Goal: Browse casually: Explore the website without a specific task or goal

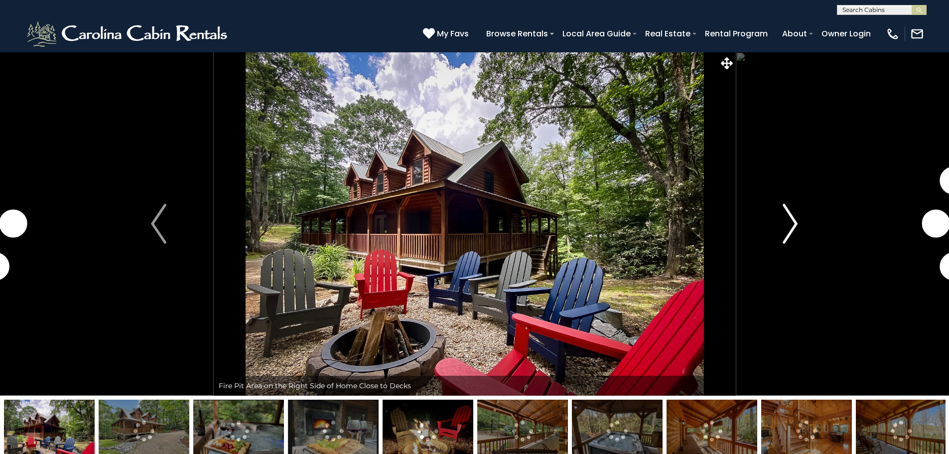
click at [791, 224] on img "Next" at bounding box center [789, 224] width 15 height 40
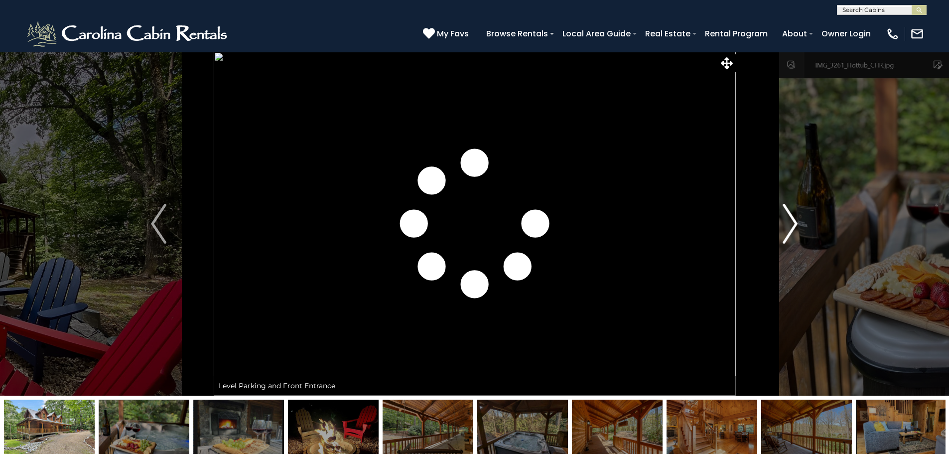
click at [791, 224] on img "Next" at bounding box center [789, 224] width 15 height 40
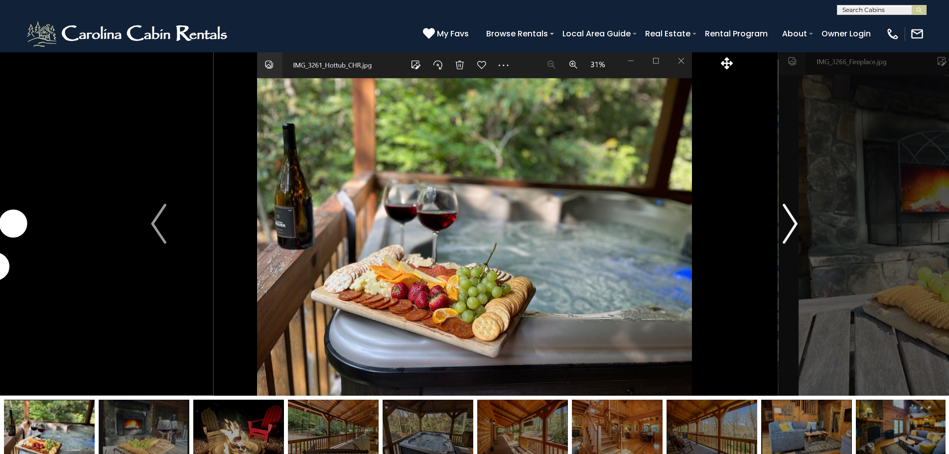
click at [791, 224] on img "Next" at bounding box center [789, 224] width 15 height 40
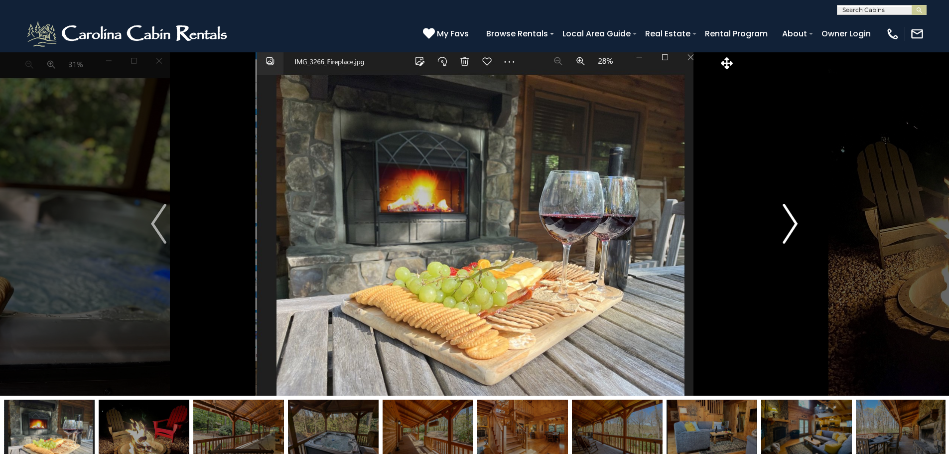
click at [791, 224] on img "Next" at bounding box center [789, 224] width 15 height 40
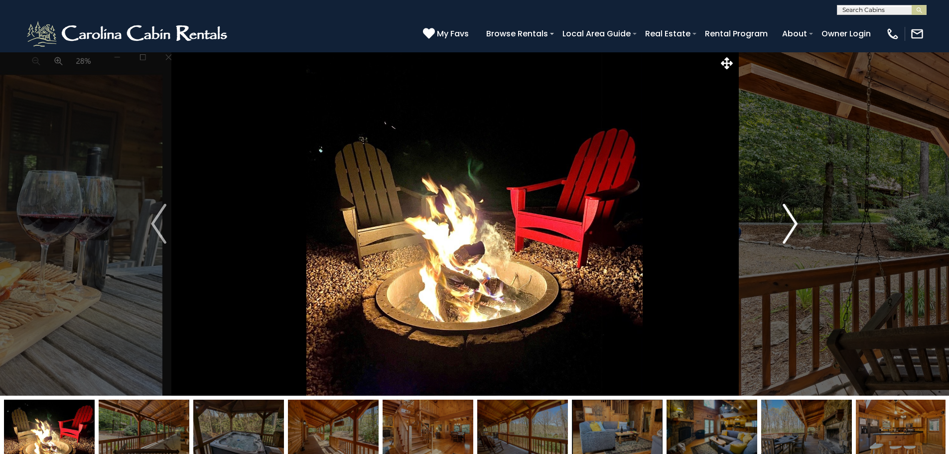
click at [791, 224] on img "Next" at bounding box center [789, 224] width 15 height 40
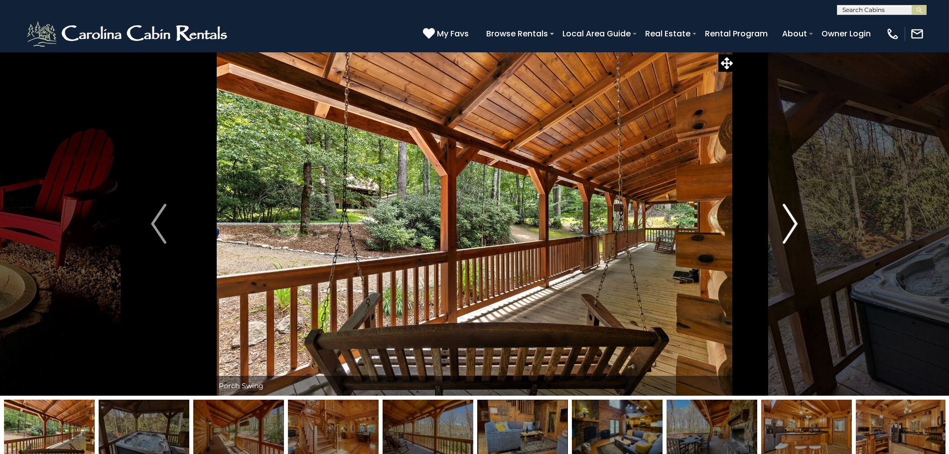
click at [791, 224] on img "Next" at bounding box center [789, 224] width 15 height 40
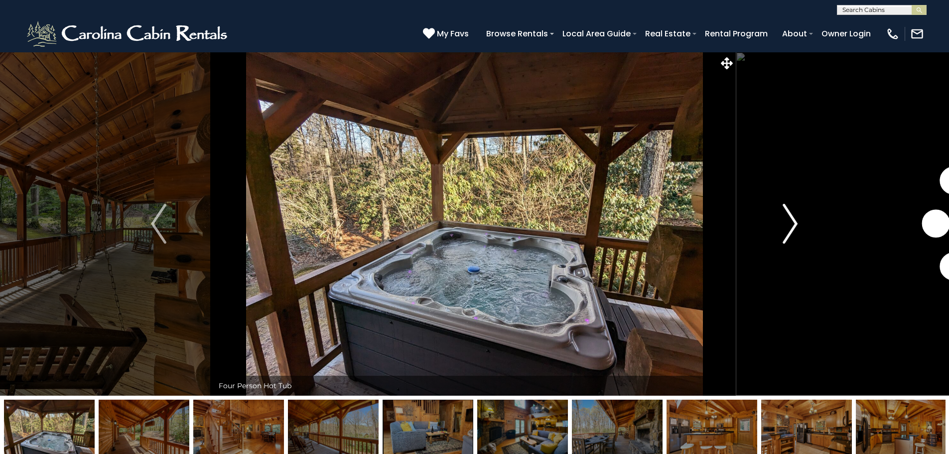
click at [791, 224] on img "Next" at bounding box center [789, 224] width 15 height 40
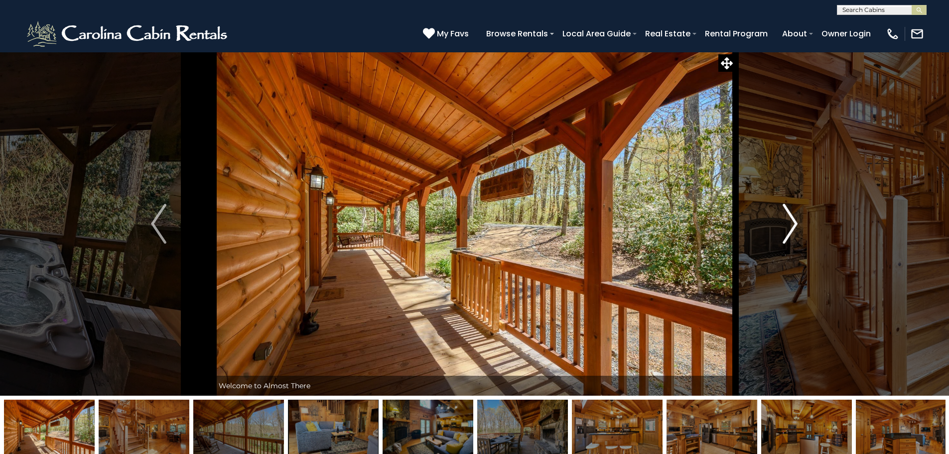
click at [791, 224] on img "Next" at bounding box center [789, 224] width 15 height 40
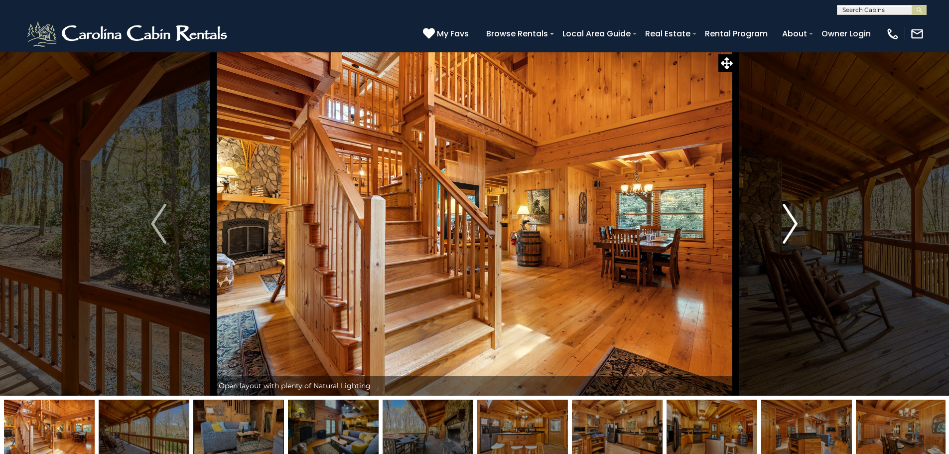
click at [791, 224] on img "Next" at bounding box center [789, 224] width 15 height 40
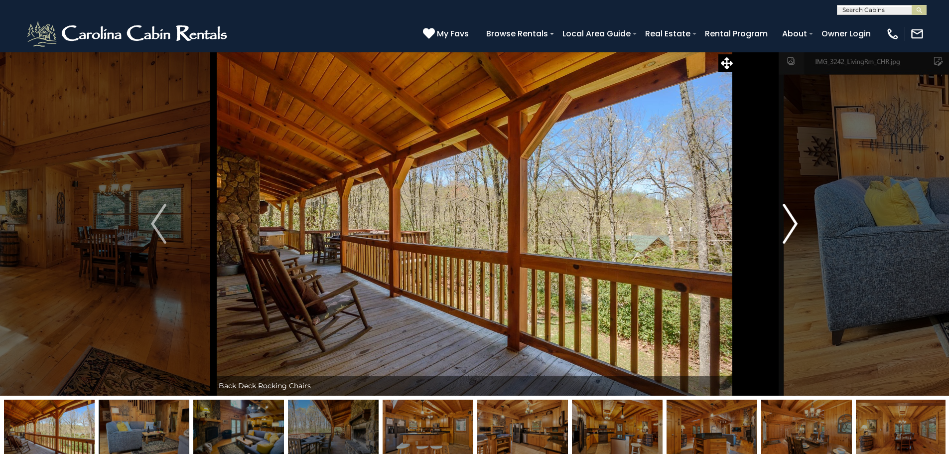
click at [791, 224] on img "Next" at bounding box center [789, 224] width 15 height 40
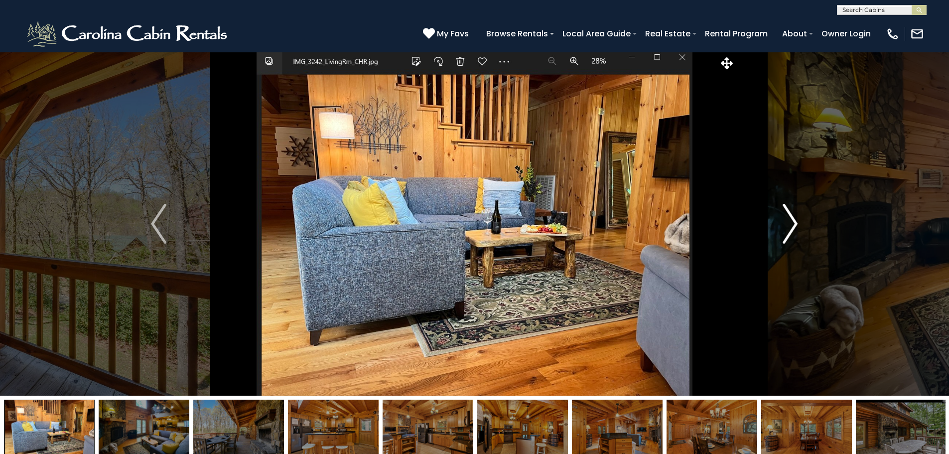
click at [791, 224] on img "Next" at bounding box center [789, 224] width 15 height 40
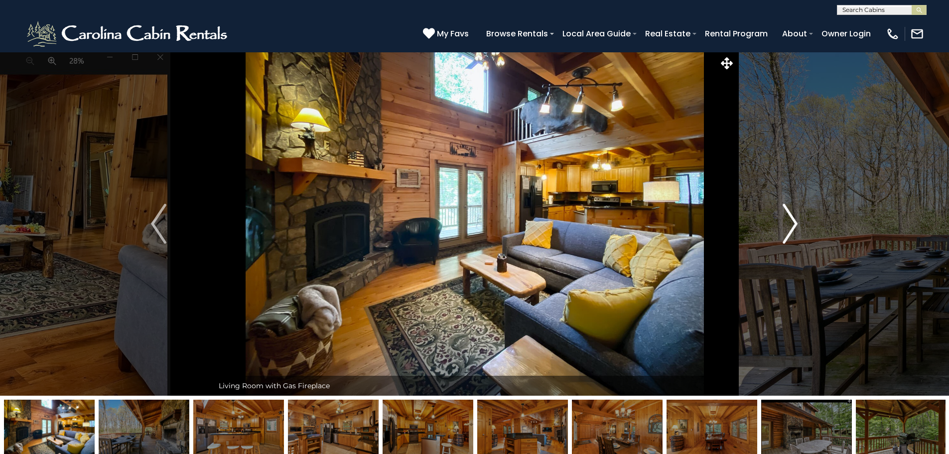
click at [791, 224] on img "Next" at bounding box center [789, 224] width 15 height 40
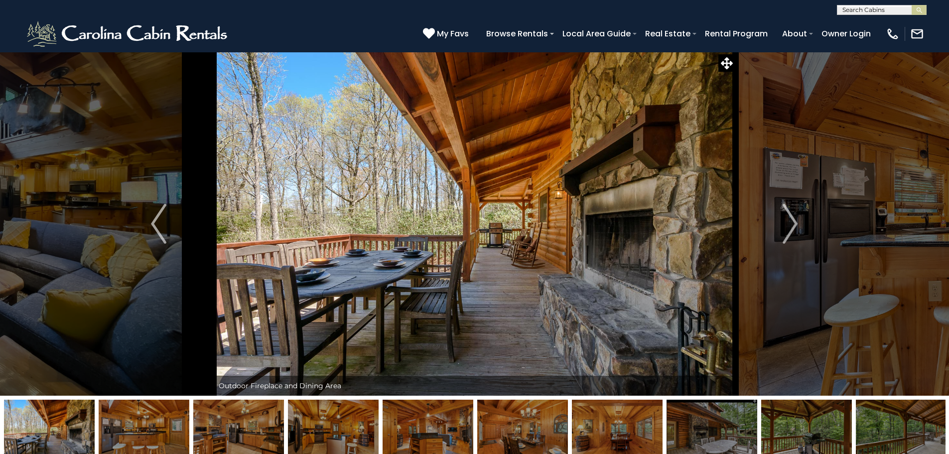
click at [615, 229] on img at bounding box center [475, 224] width 522 height 344
click at [771, 228] on button "Next" at bounding box center [790, 224] width 110 height 344
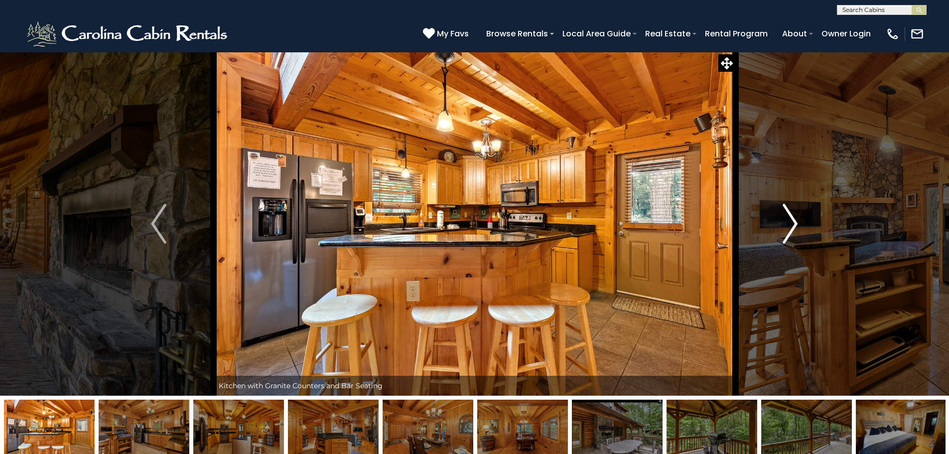
click at [791, 225] on img "Next" at bounding box center [789, 224] width 15 height 40
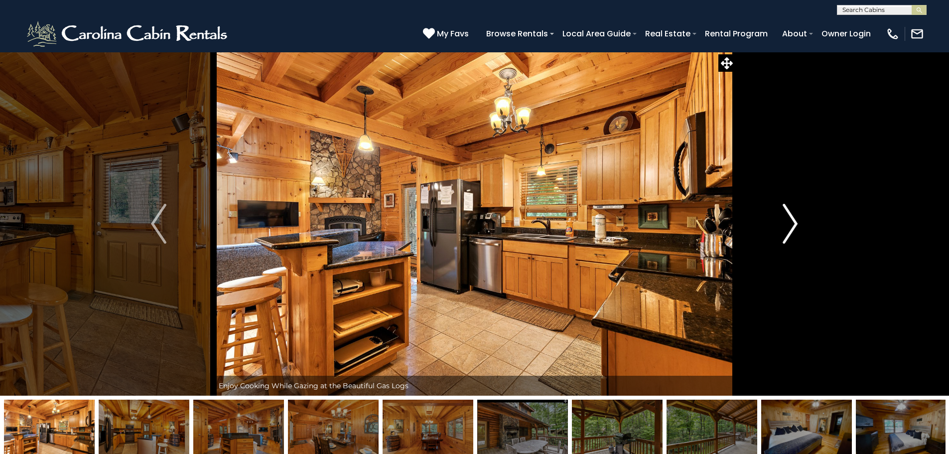
click at [791, 225] on img "Next" at bounding box center [789, 224] width 15 height 40
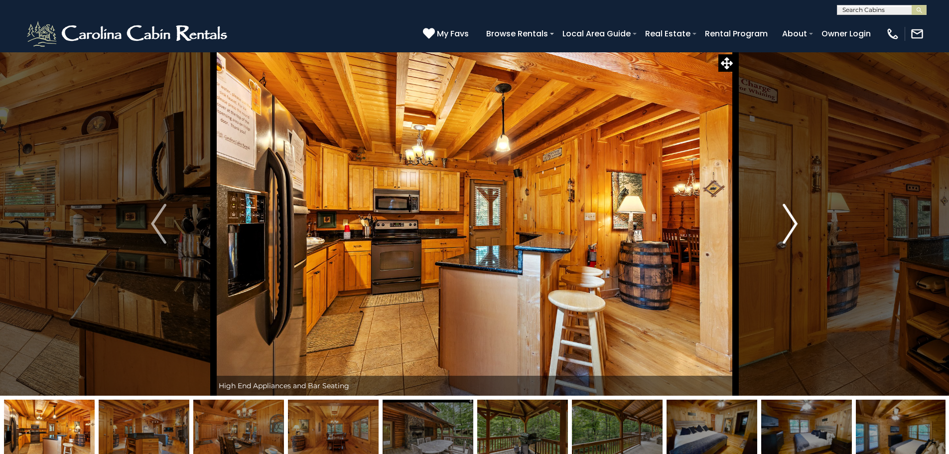
click at [791, 225] on img "Next" at bounding box center [789, 224] width 15 height 40
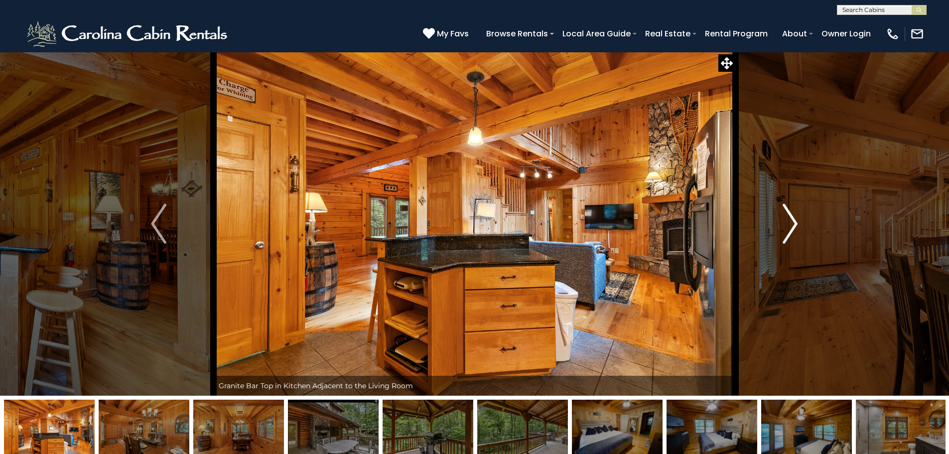
click at [791, 225] on img "Next" at bounding box center [789, 224] width 15 height 40
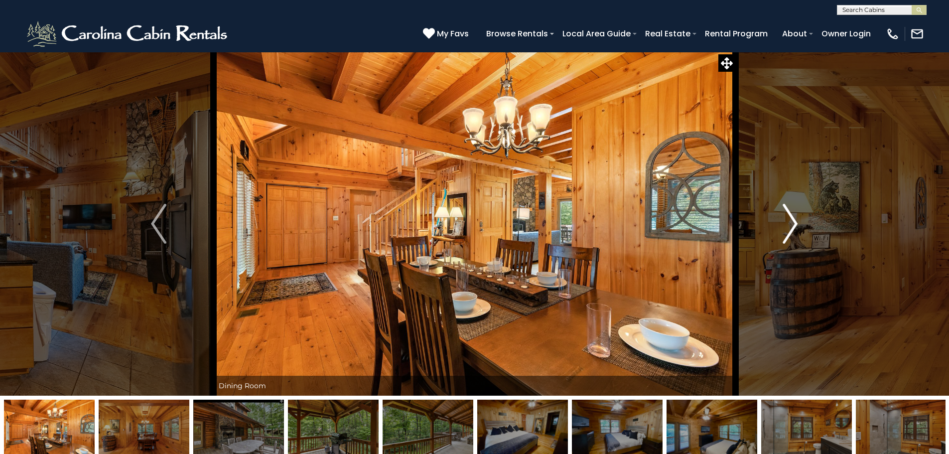
click at [791, 225] on img "Next" at bounding box center [789, 224] width 15 height 40
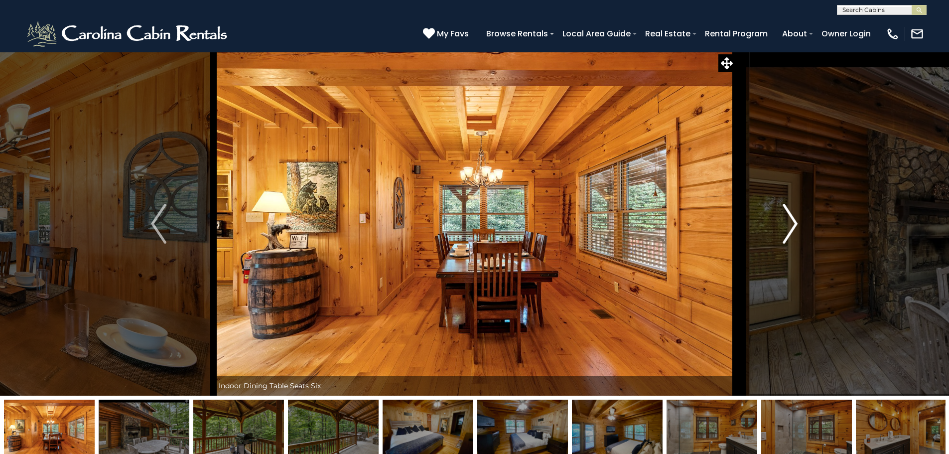
click at [791, 225] on img "Next" at bounding box center [789, 224] width 15 height 40
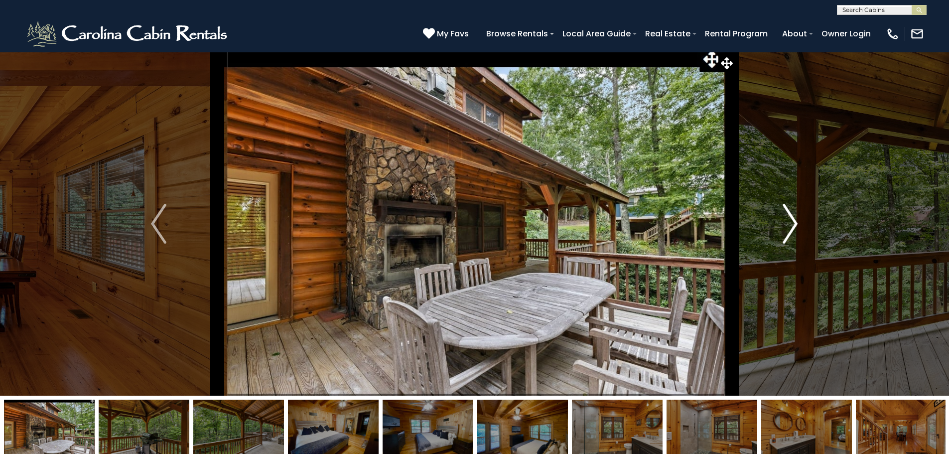
click at [791, 225] on img "Next" at bounding box center [789, 224] width 15 height 40
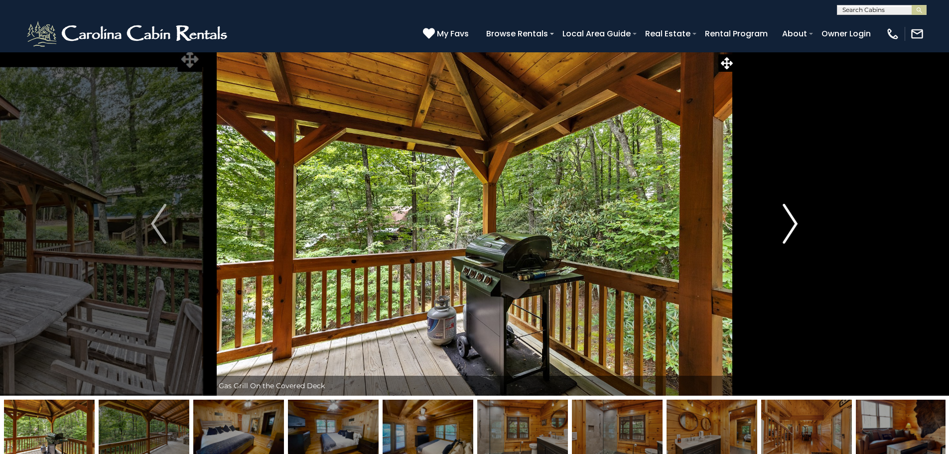
click at [791, 225] on img "Next" at bounding box center [789, 224] width 15 height 40
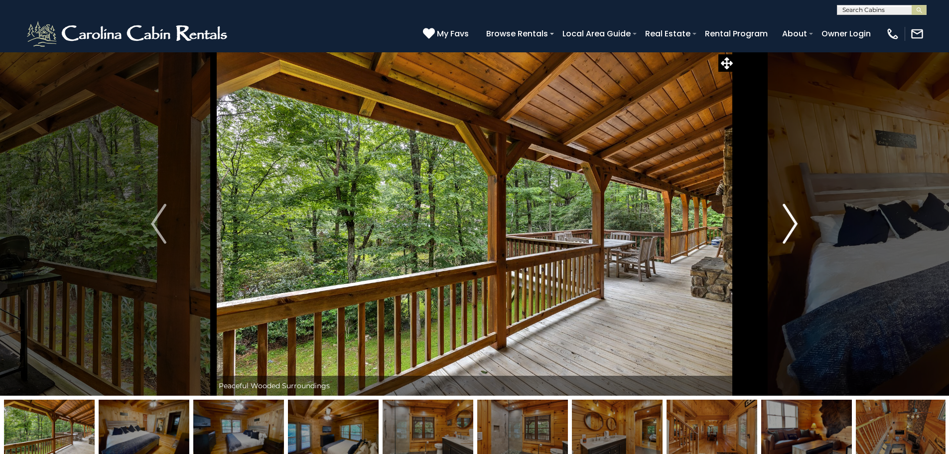
click at [791, 225] on img "Next" at bounding box center [789, 224] width 15 height 40
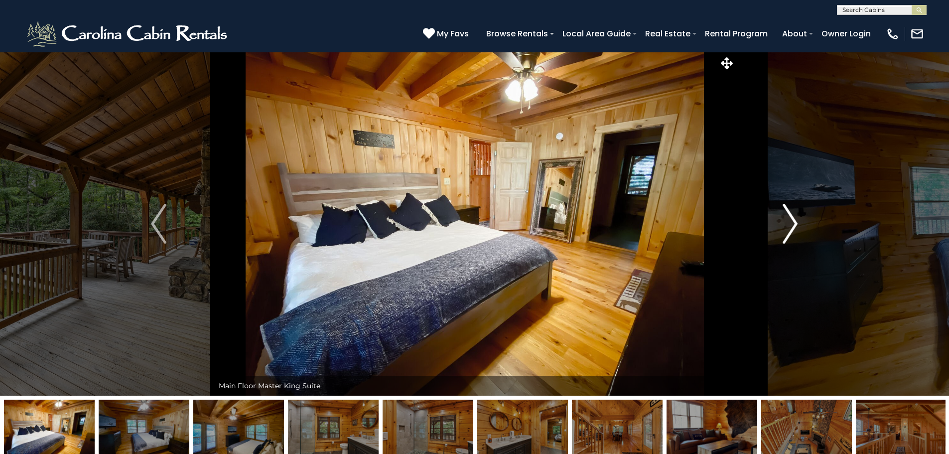
click at [791, 225] on img "Next" at bounding box center [789, 224] width 15 height 40
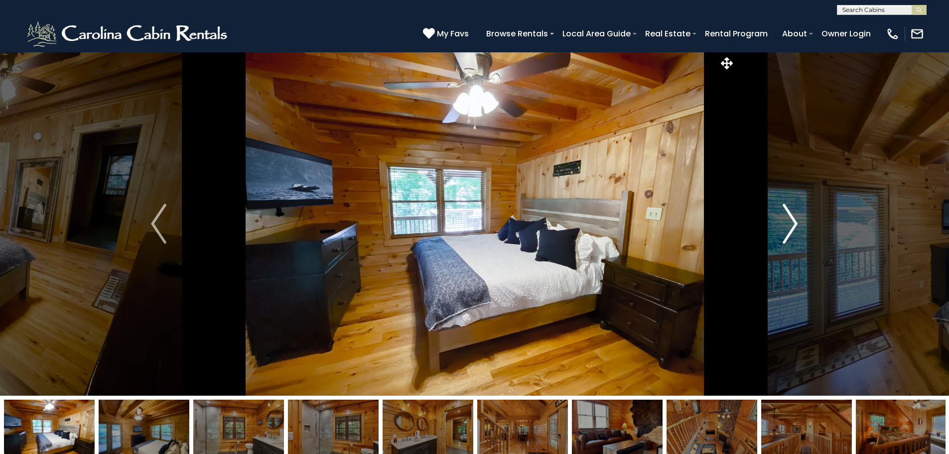
click at [791, 225] on img "Next" at bounding box center [789, 224] width 15 height 40
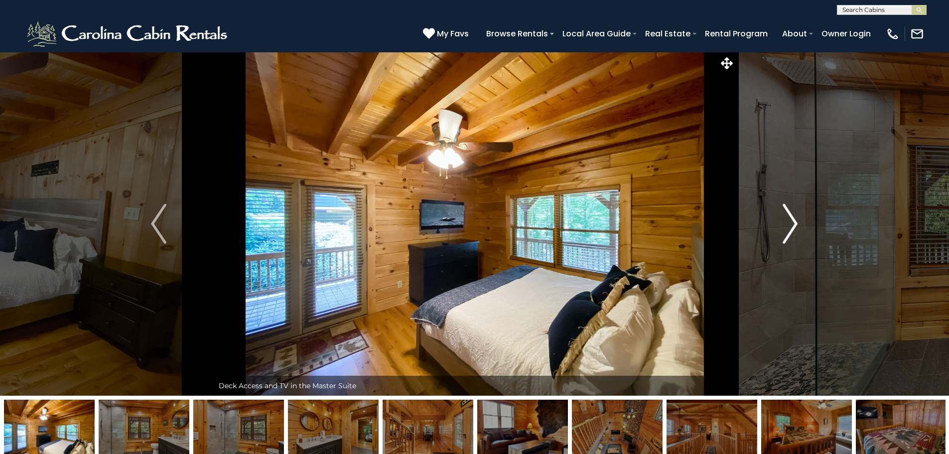
click at [791, 225] on img "Next" at bounding box center [789, 224] width 15 height 40
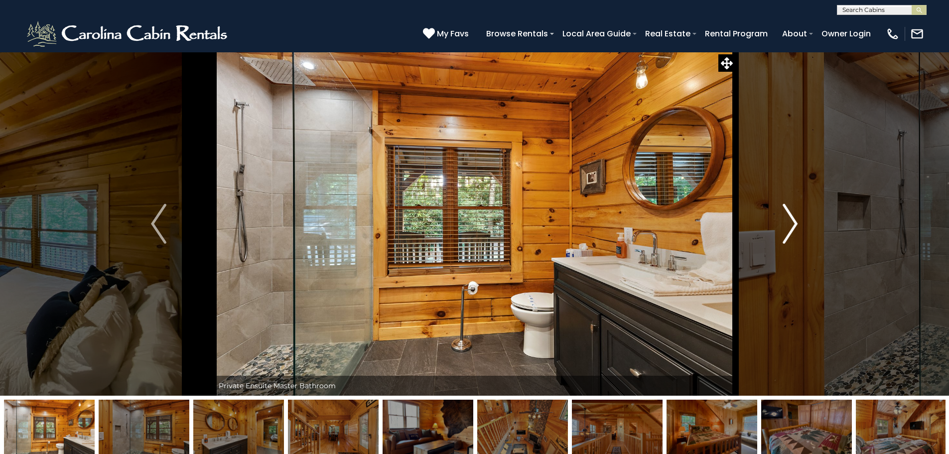
click at [791, 225] on img "Next" at bounding box center [789, 224] width 15 height 40
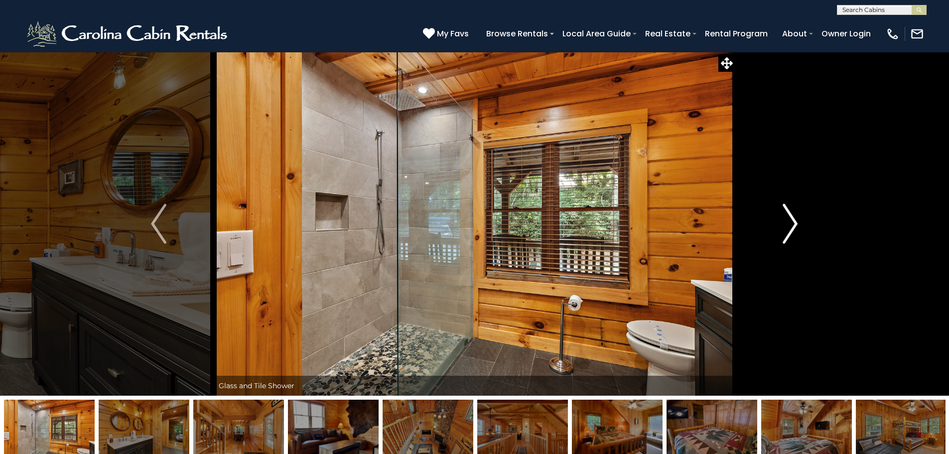
click at [791, 225] on img "Next" at bounding box center [789, 224] width 15 height 40
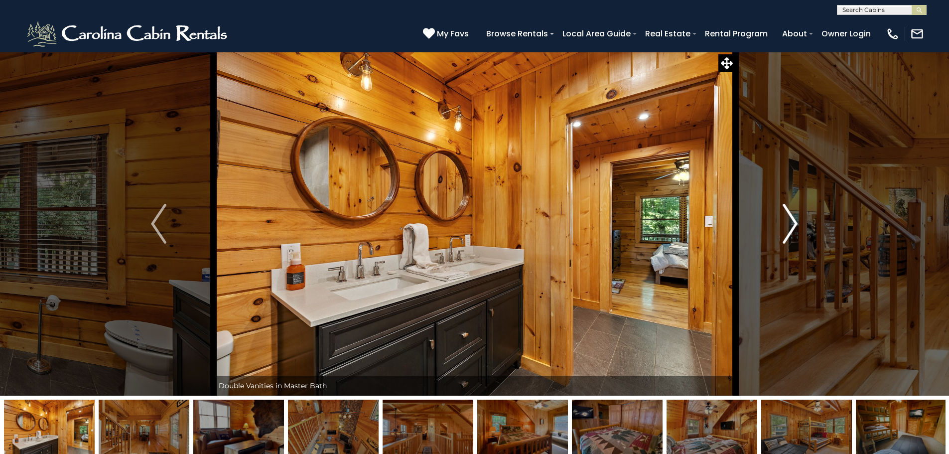
click at [791, 225] on img "Next" at bounding box center [789, 224] width 15 height 40
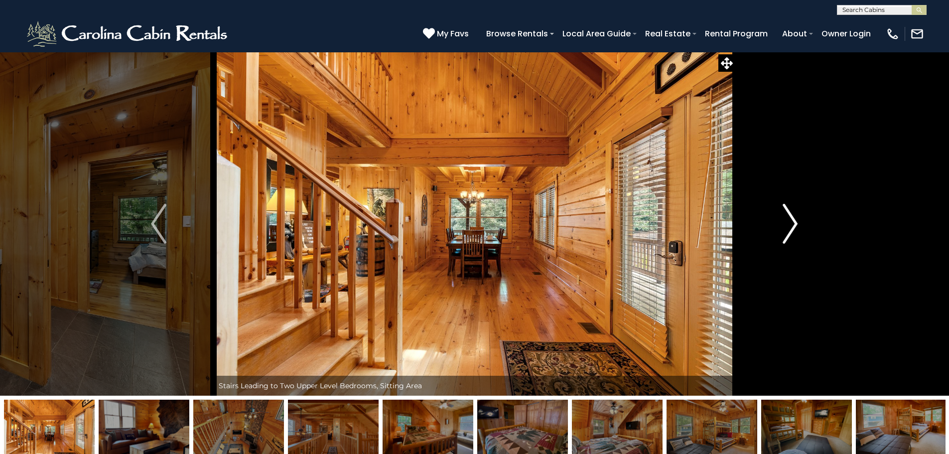
click at [791, 225] on img "Next" at bounding box center [789, 224] width 15 height 40
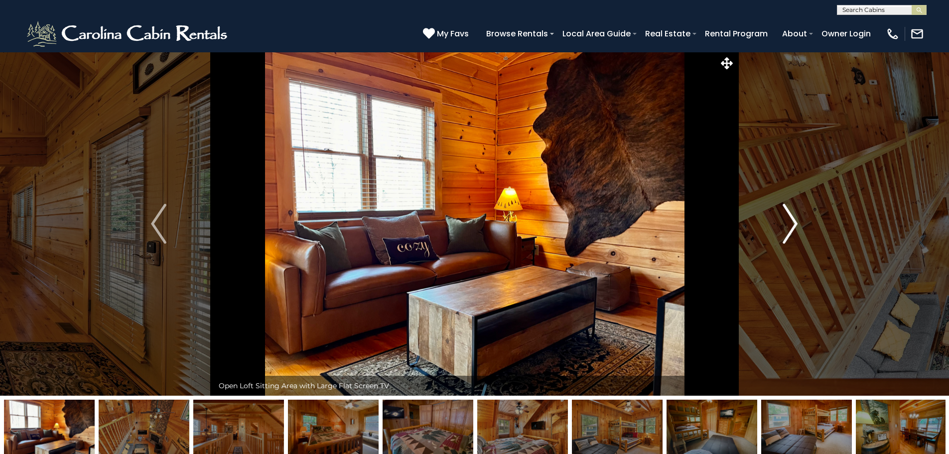
click at [791, 225] on img "Next" at bounding box center [789, 224] width 15 height 40
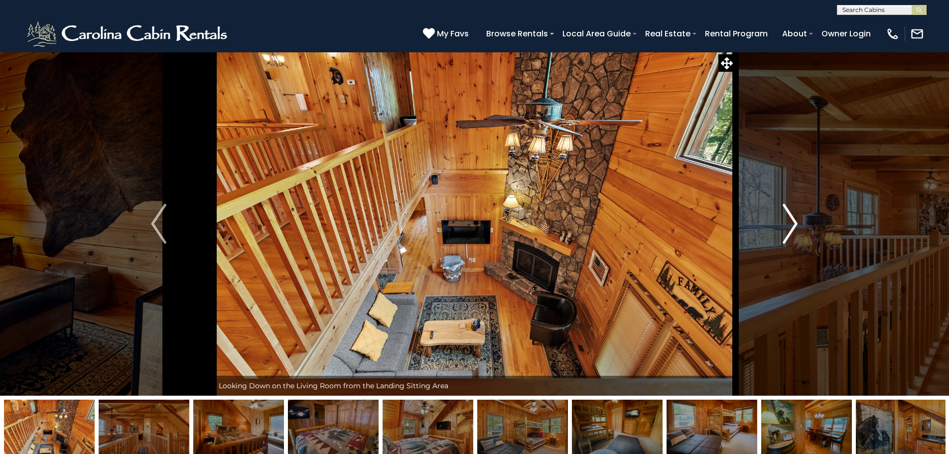
click at [791, 225] on img "Next" at bounding box center [789, 224] width 15 height 40
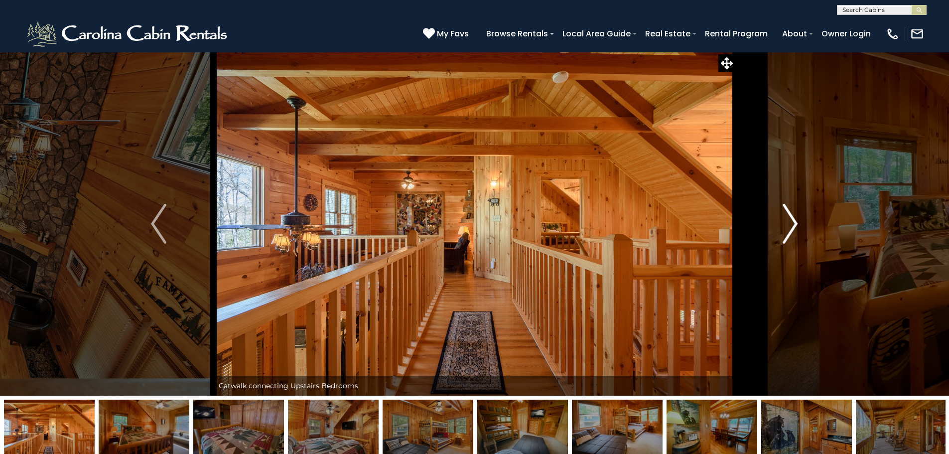
click at [791, 225] on img "Next" at bounding box center [789, 224] width 15 height 40
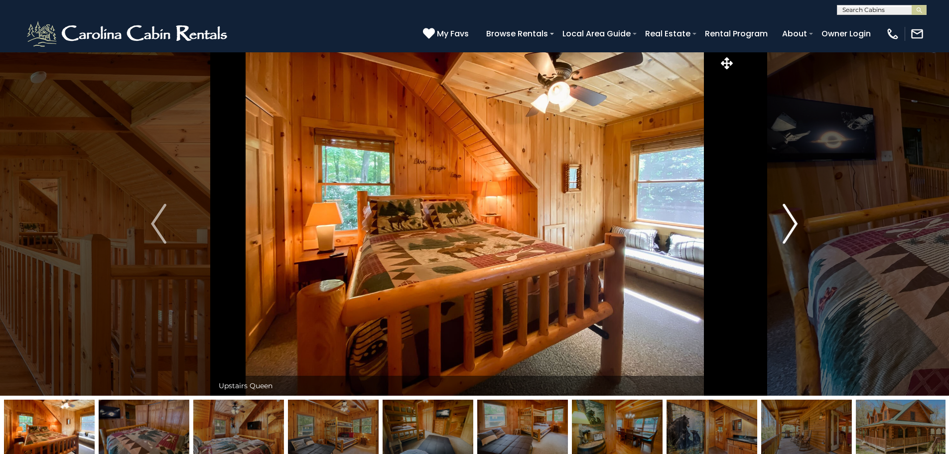
click at [791, 225] on img "Next" at bounding box center [789, 224] width 15 height 40
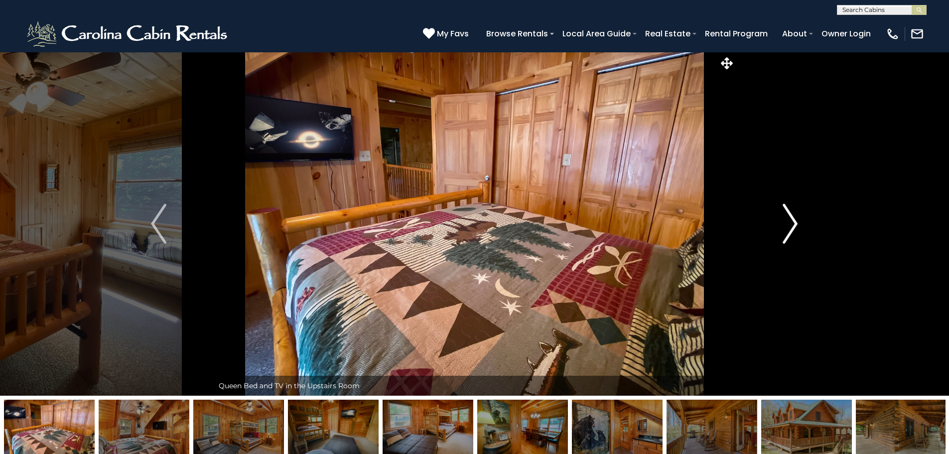
click at [791, 225] on img "Next" at bounding box center [789, 224] width 15 height 40
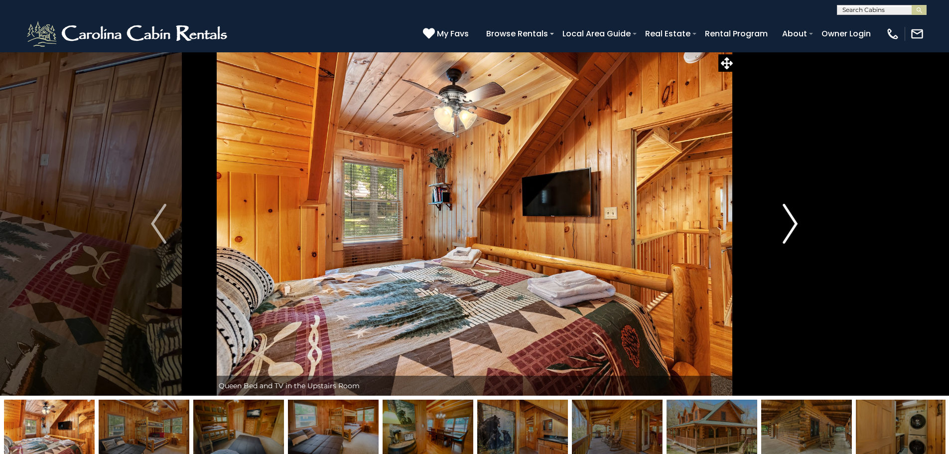
click at [791, 225] on img "Next" at bounding box center [789, 224] width 15 height 40
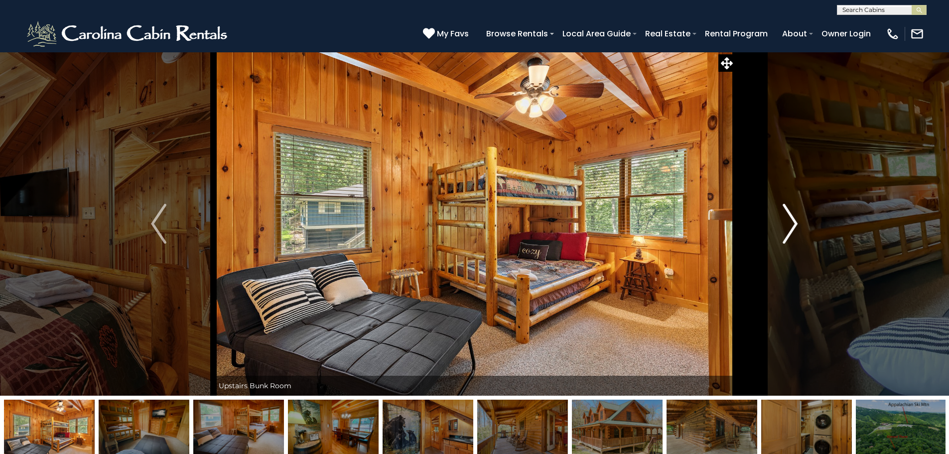
click at [791, 225] on img "Next" at bounding box center [789, 224] width 15 height 40
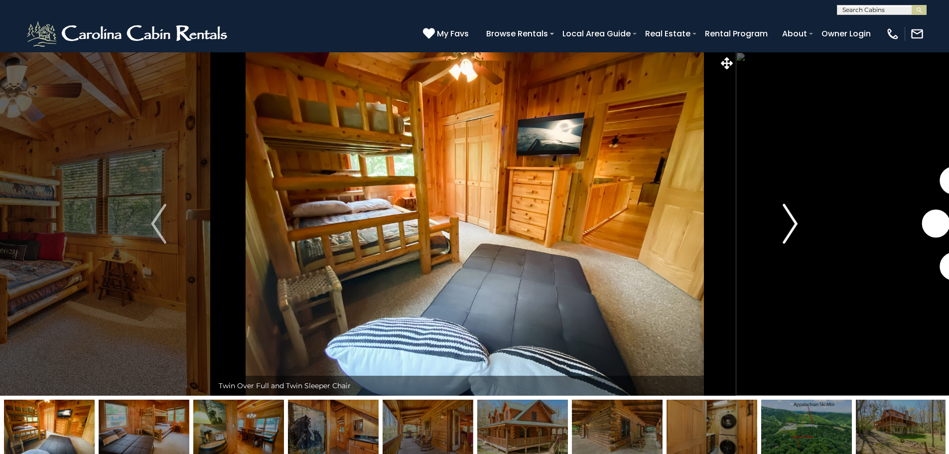
click at [791, 225] on img "Next" at bounding box center [789, 224] width 15 height 40
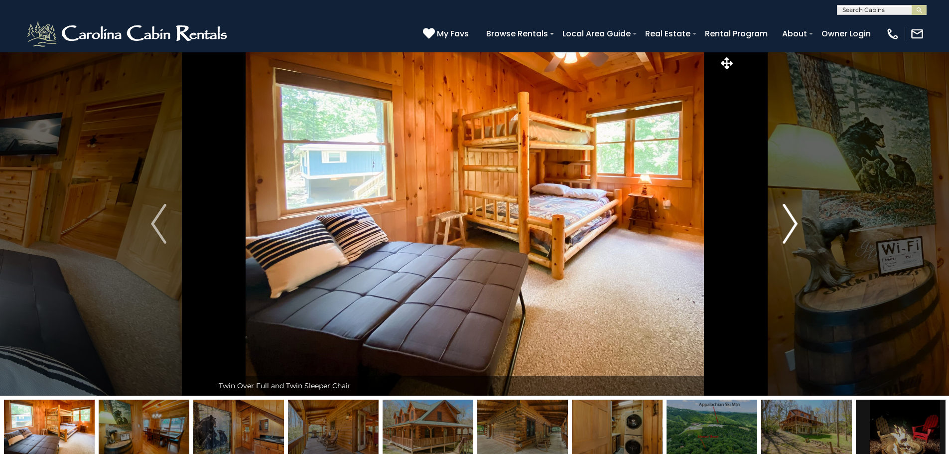
click at [791, 225] on img "Next" at bounding box center [789, 224] width 15 height 40
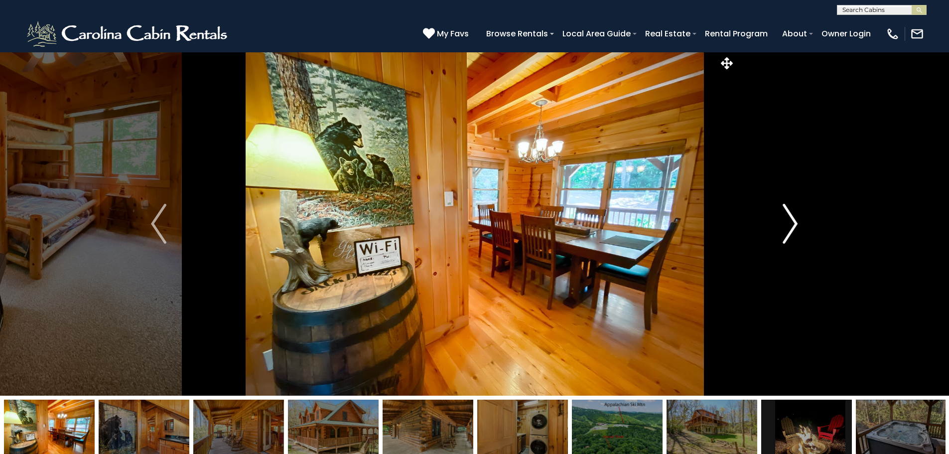
click at [791, 225] on img "Next" at bounding box center [789, 224] width 15 height 40
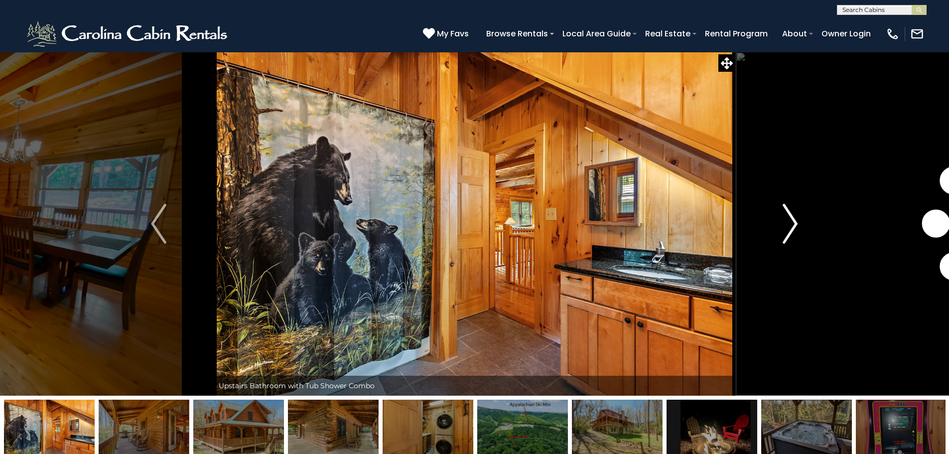
click at [791, 225] on img "Next" at bounding box center [789, 224] width 15 height 40
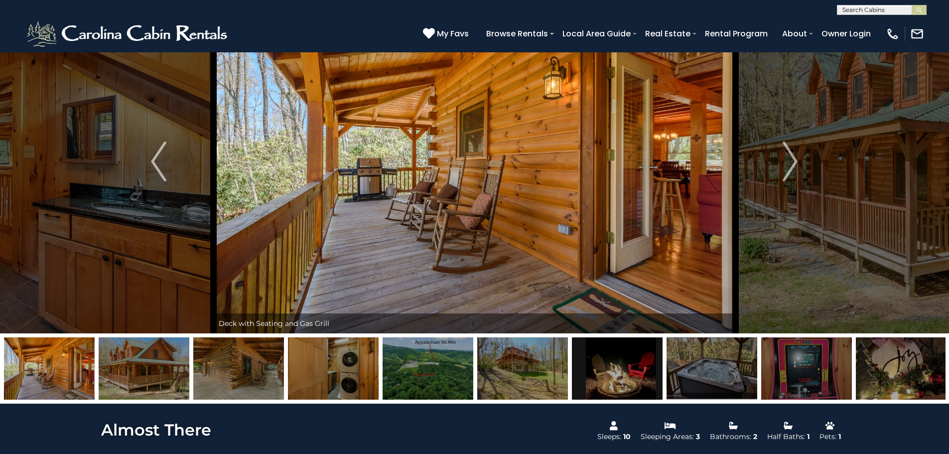
scroll to position [50, 0]
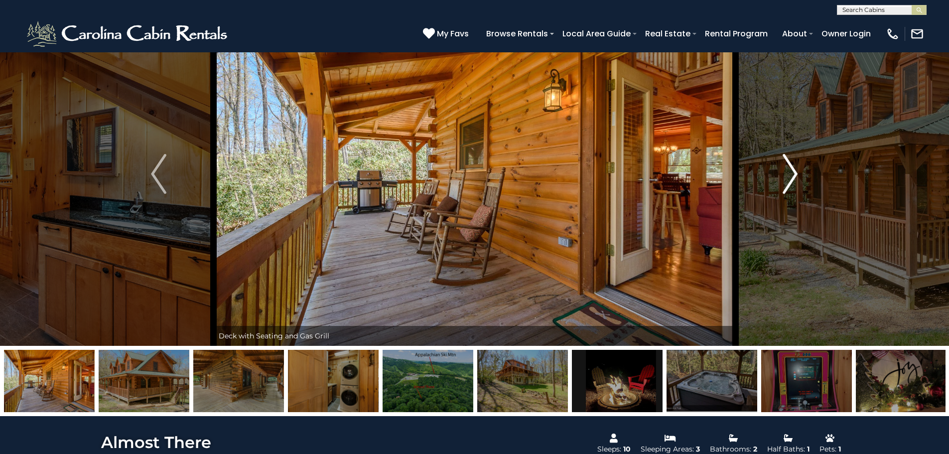
click at [793, 182] on img "Next" at bounding box center [789, 174] width 15 height 40
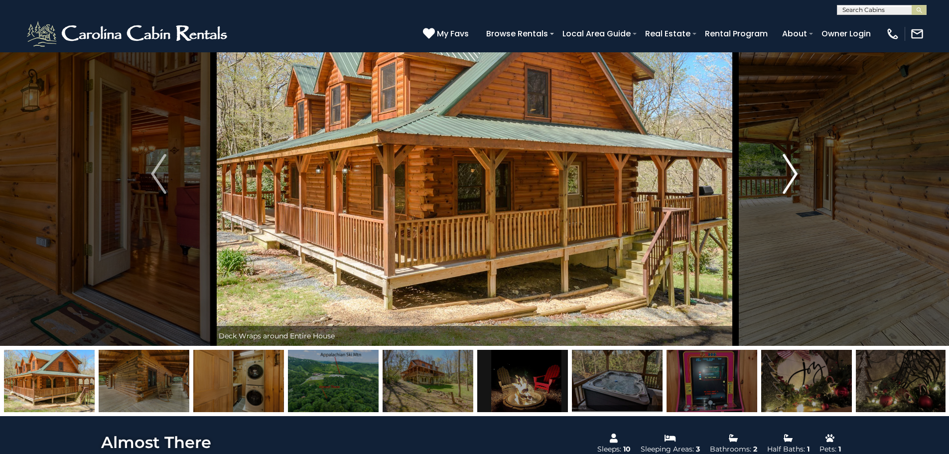
click at [798, 176] on button "Next" at bounding box center [790, 174] width 110 height 344
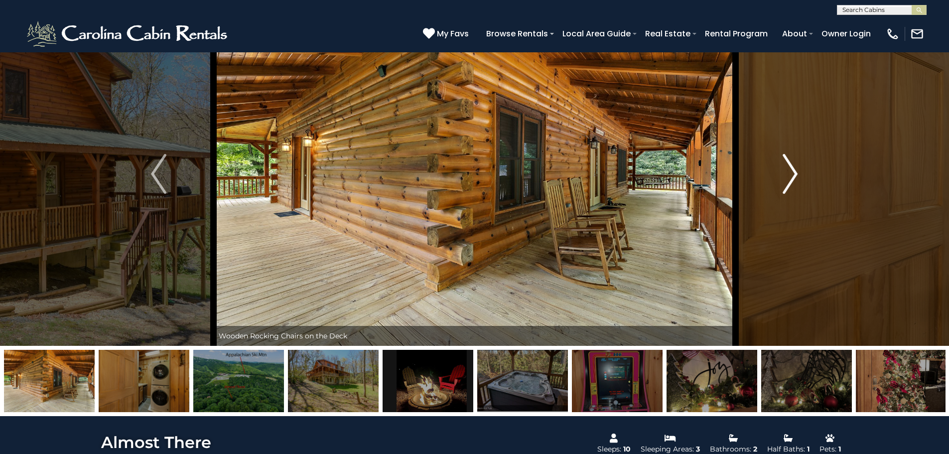
click at [782, 172] on button "Next" at bounding box center [790, 174] width 110 height 344
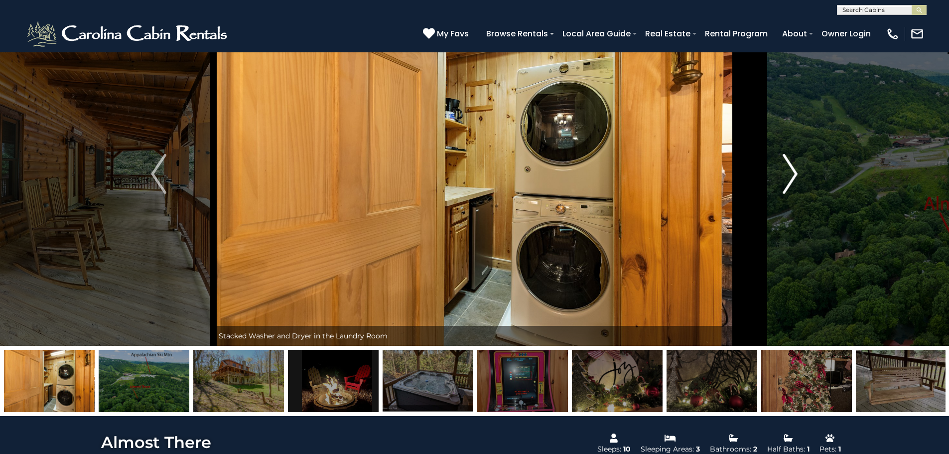
click at [782, 172] on button "Next" at bounding box center [790, 174] width 110 height 344
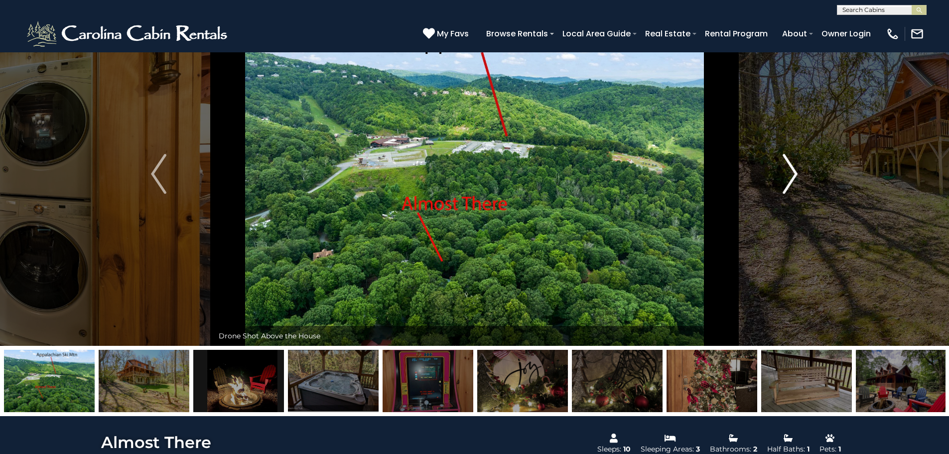
click at [782, 172] on button "Next" at bounding box center [790, 174] width 110 height 344
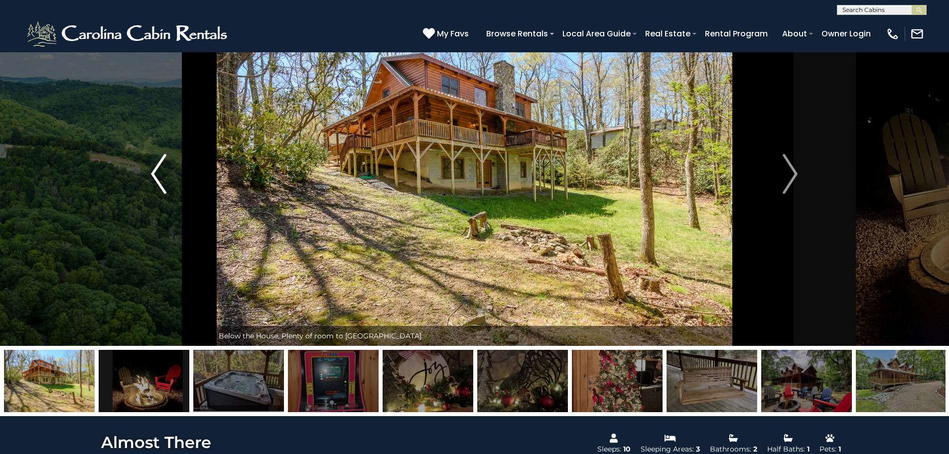
click at [151, 175] on button "Previous" at bounding box center [159, 174] width 110 height 344
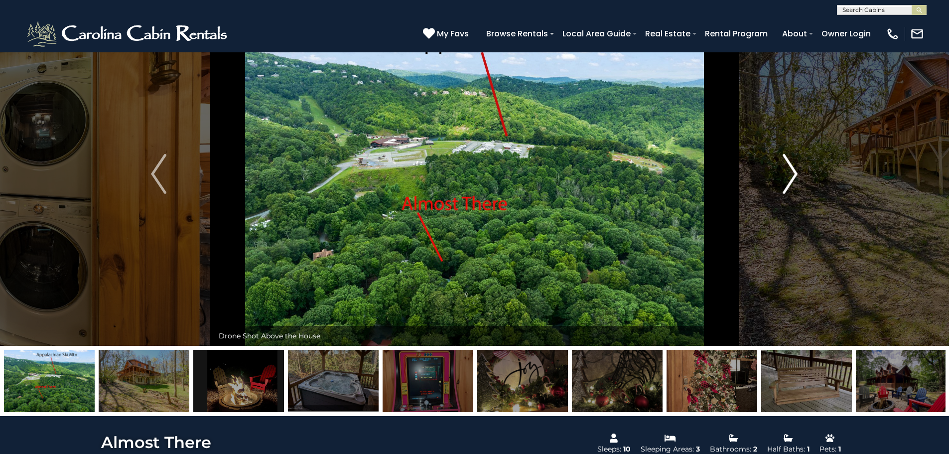
click at [789, 169] on img "Next" at bounding box center [789, 174] width 15 height 40
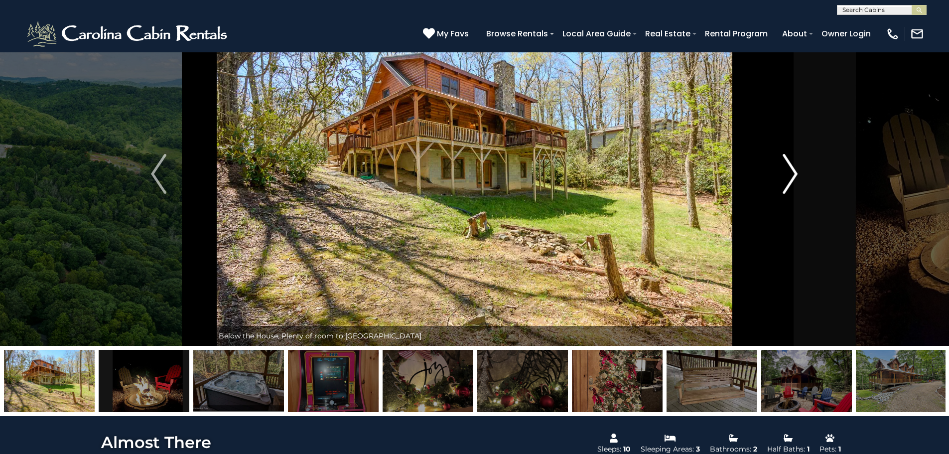
click at [789, 169] on img "Next" at bounding box center [789, 174] width 15 height 40
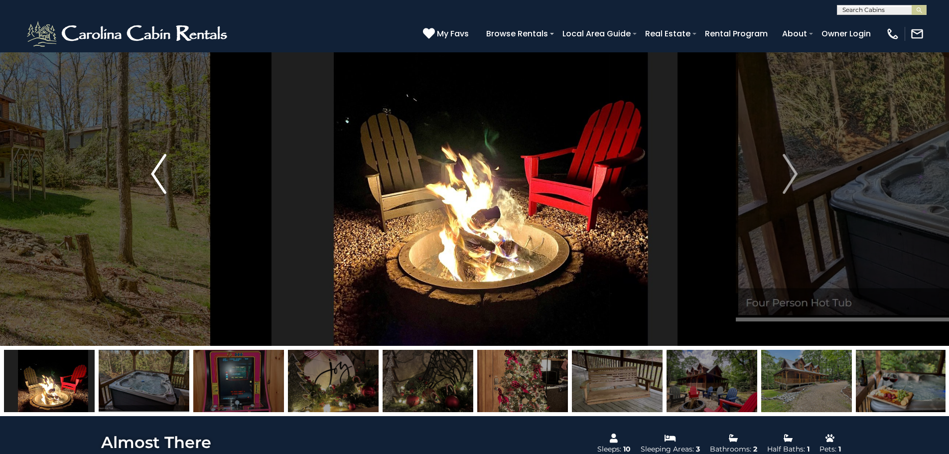
click at [159, 177] on img "Previous" at bounding box center [158, 174] width 15 height 40
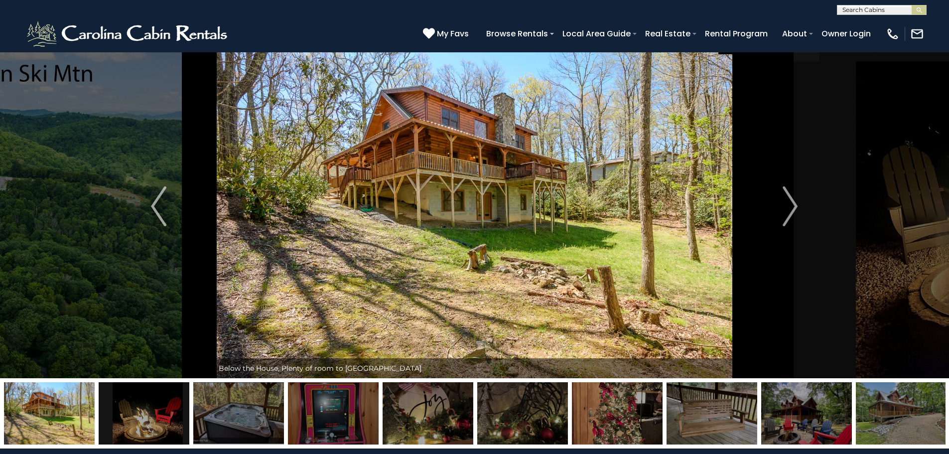
scroll to position [0, 0]
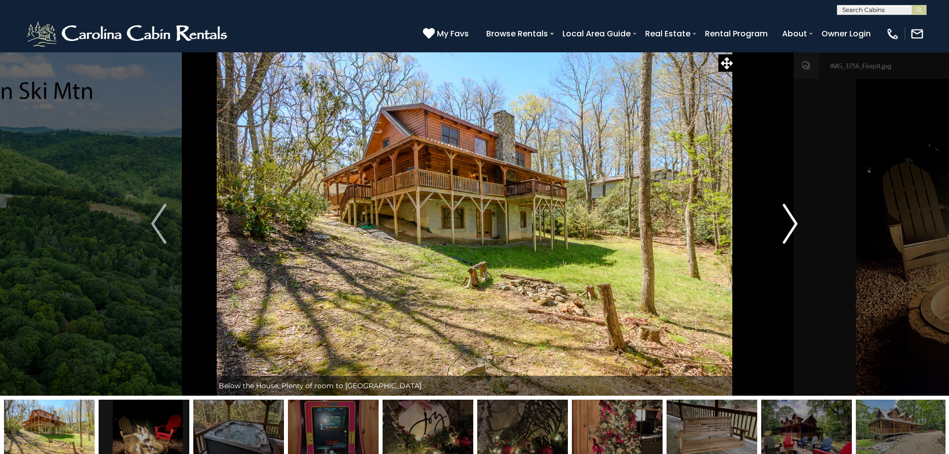
click at [805, 221] on button "Next" at bounding box center [790, 224] width 110 height 344
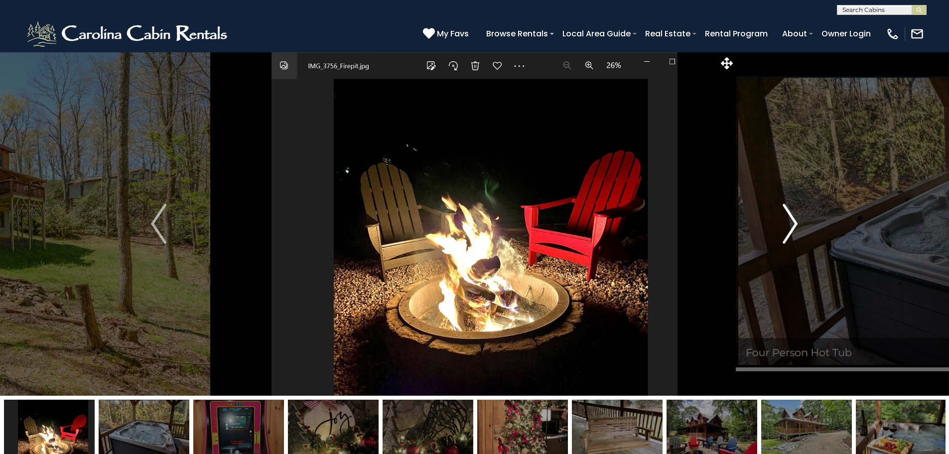
click at [805, 221] on button "Next" at bounding box center [790, 224] width 110 height 344
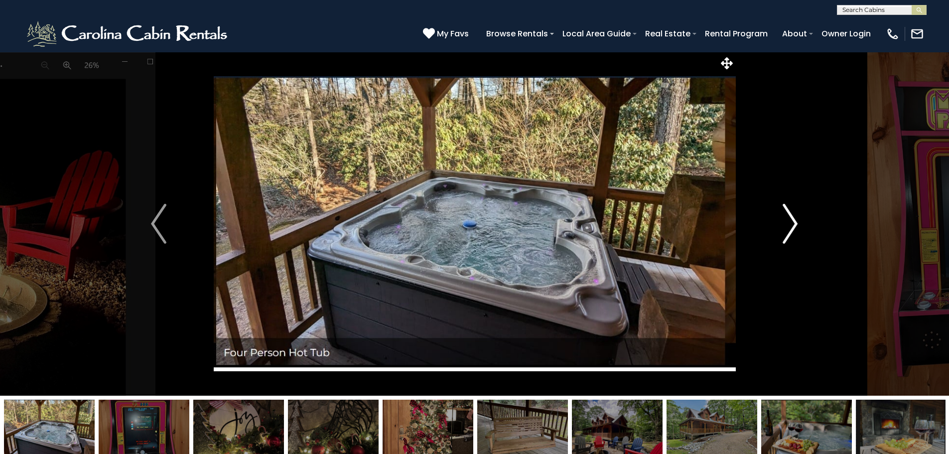
click at [805, 221] on button "Next" at bounding box center [790, 224] width 110 height 344
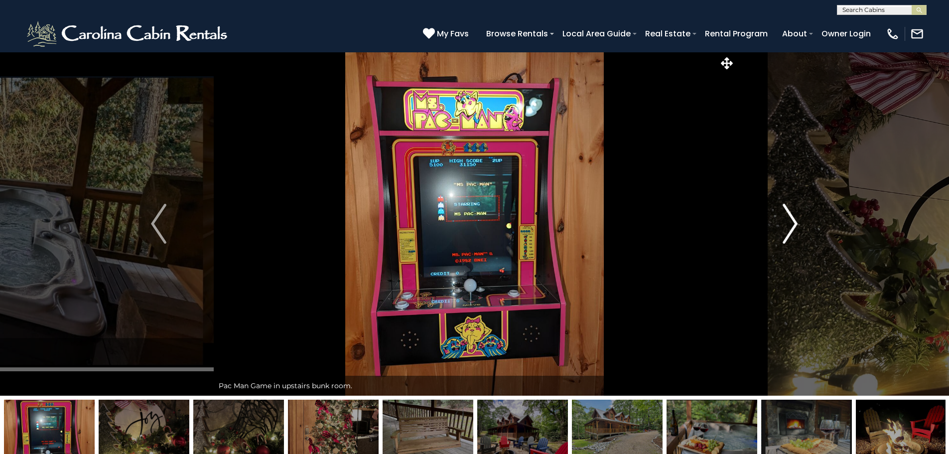
click at [805, 221] on button "Next" at bounding box center [790, 224] width 110 height 344
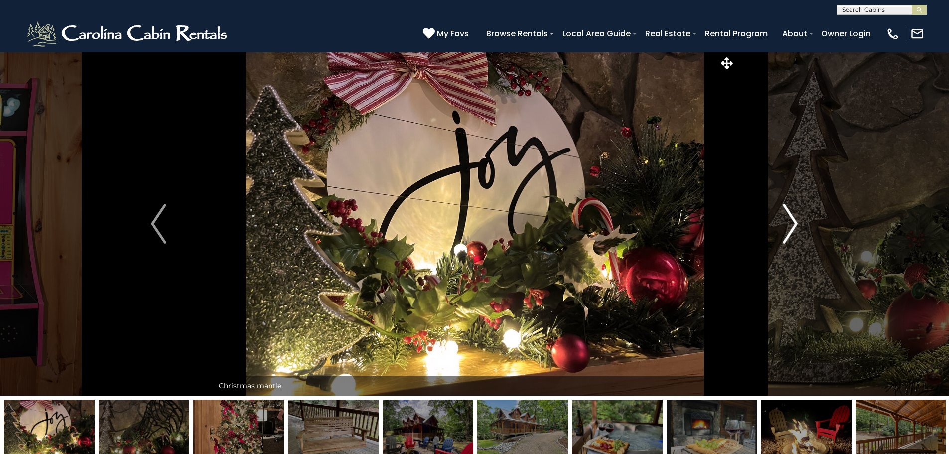
click at [805, 221] on button "Next" at bounding box center [790, 224] width 110 height 344
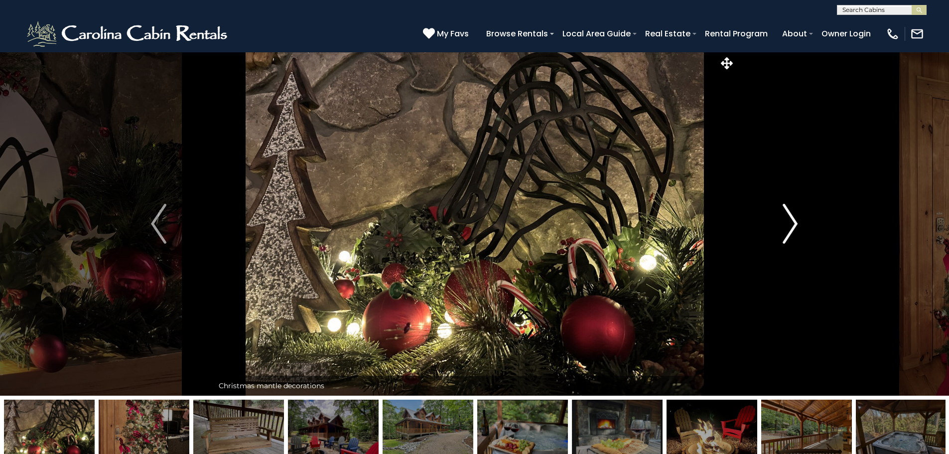
click at [778, 227] on button "Next" at bounding box center [790, 224] width 110 height 344
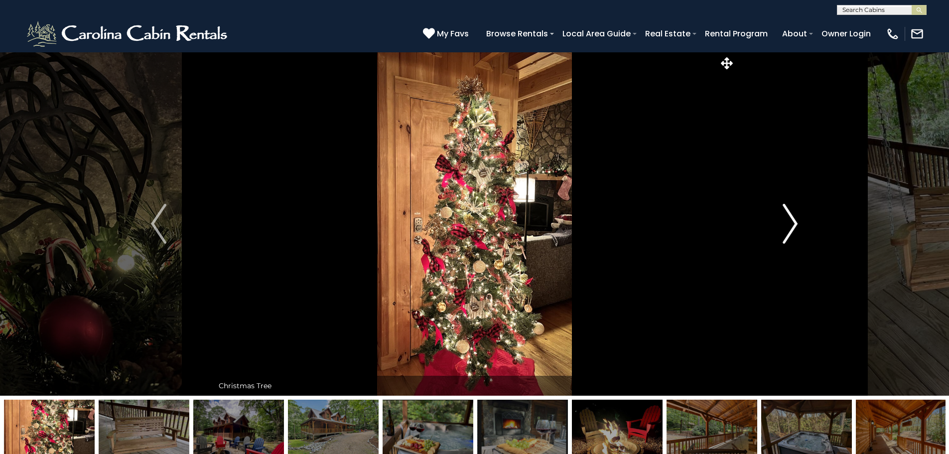
click at [778, 227] on button "Next" at bounding box center [790, 224] width 110 height 344
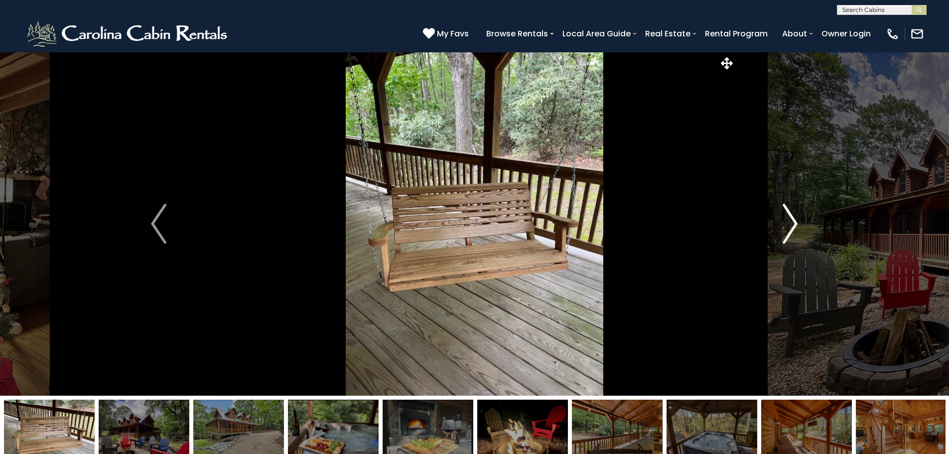
click at [778, 227] on button "Next" at bounding box center [790, 224] width 110 height 344
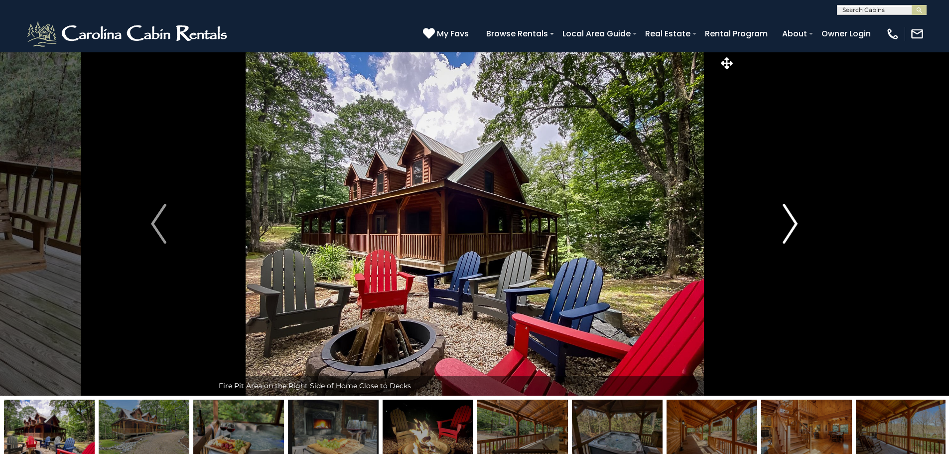
click at [778, 227] on button "Next" at bounding box center [790, 224] width 110 height 344
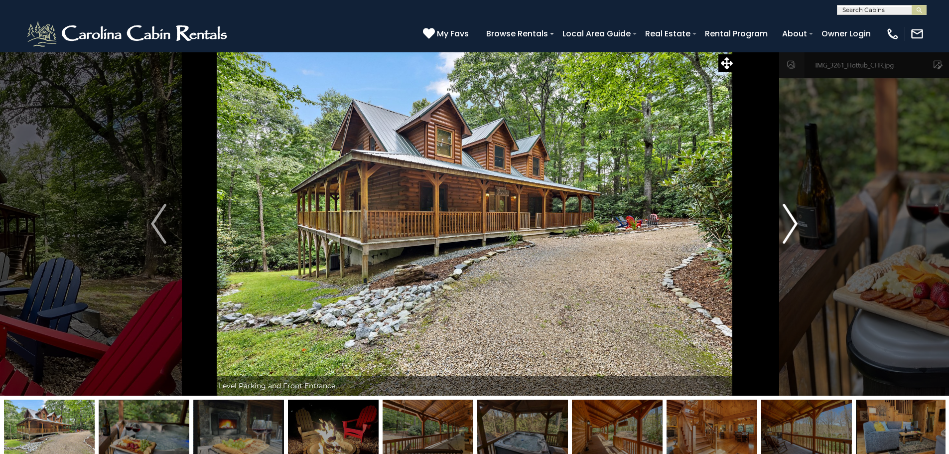
click at [778, 227] on button "Next" at bounding box center [790, 224] width 110 height 344
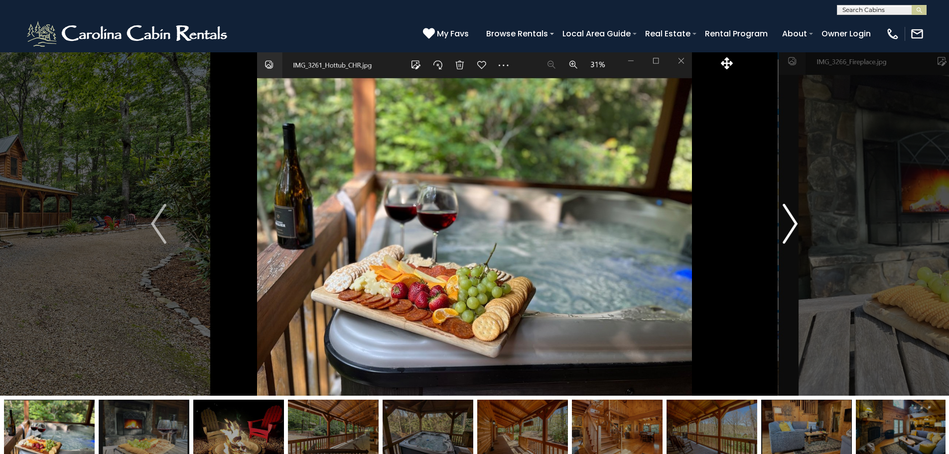
click at [778, 227] on button "Next" at bounding box center [790, 224] width 110 height 344
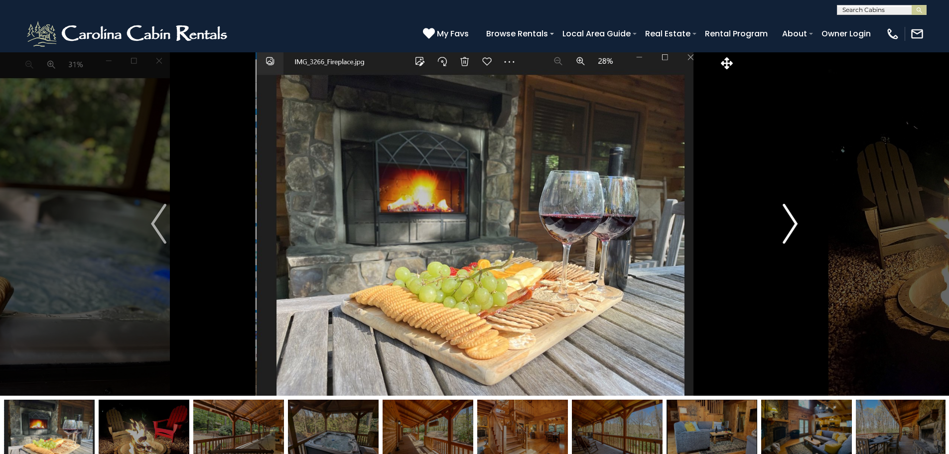
click at [778, 227] on button "Next" at bounding box center [790, 224] width 110 height 344
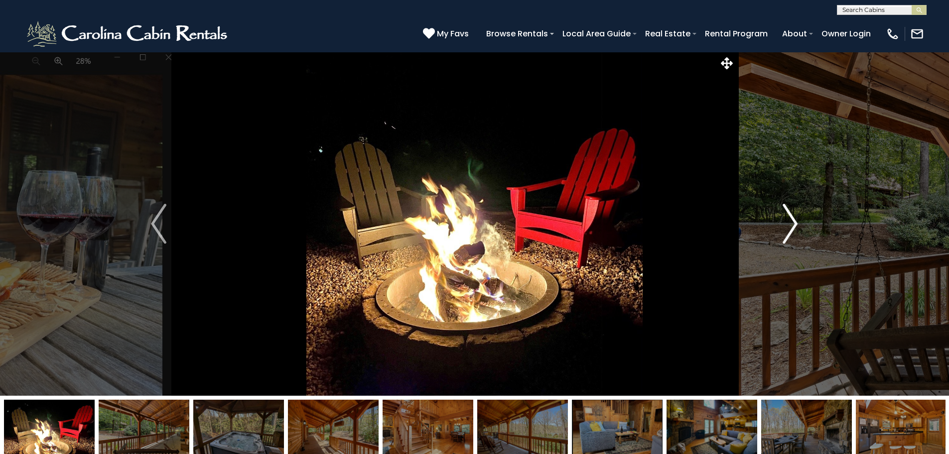
click at [778, 227] on button "Next" at bounding box center [790, 224] width 110 height 344
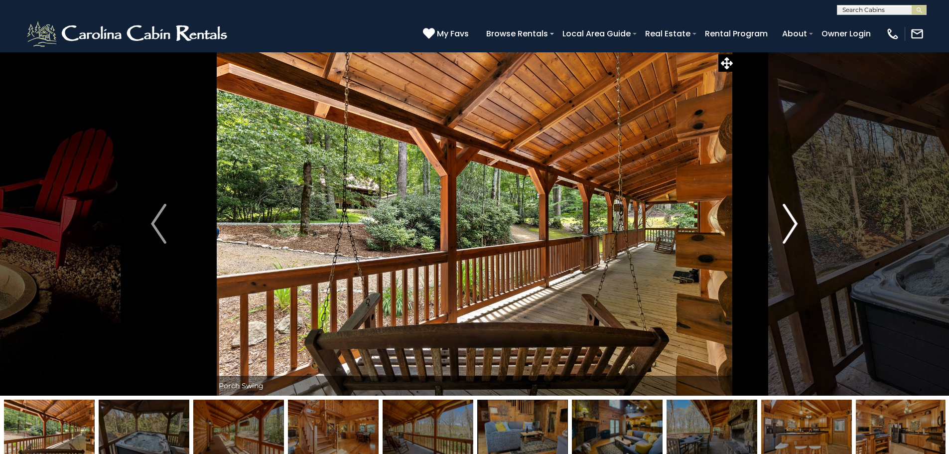
click at [778, 227] on button "Next" at bounding box center [790, 224] width 110 height 344
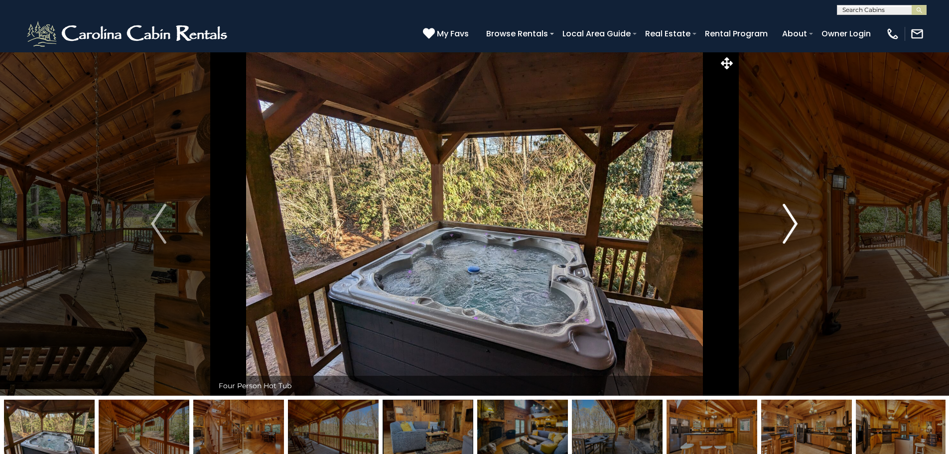
click at [778, 227] on button "Next" at bounding box center [790, 224] width 110 height 344
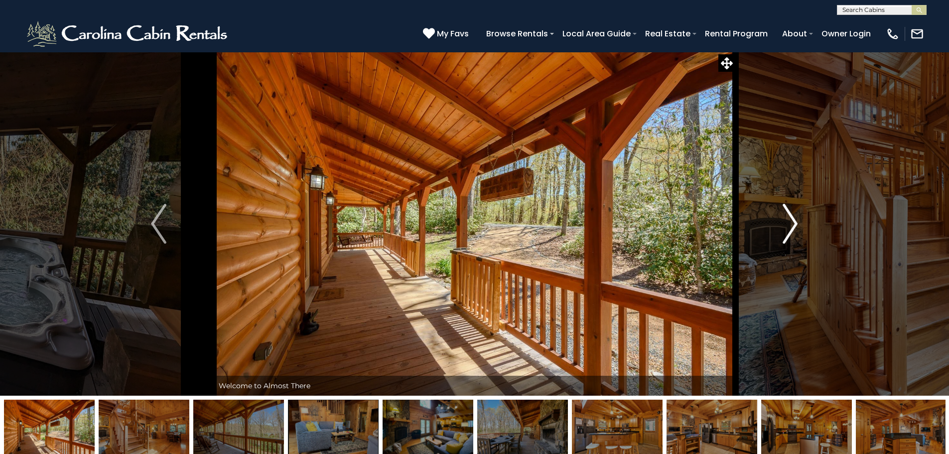
click at [778, 227] on button "Next" at bounding box center [790, 224] width 110 height 344
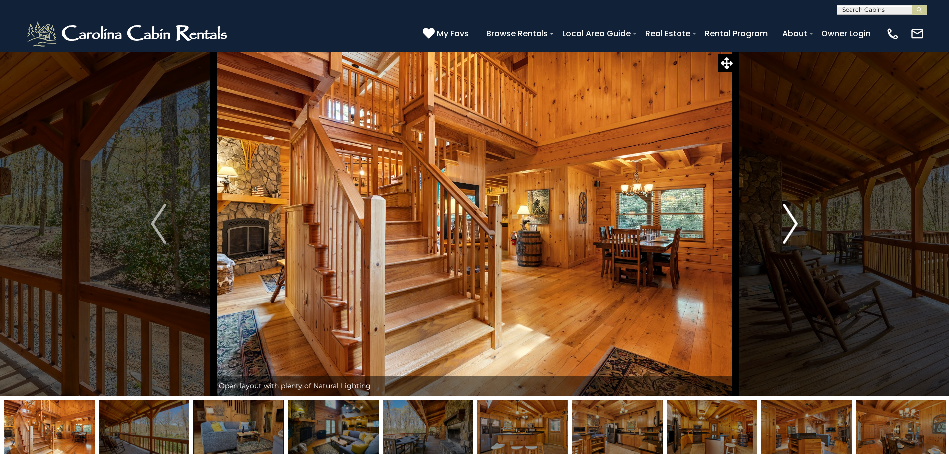
click at [778, 227] on button "Next" at bounding box center [790, 224] width 110 height 344
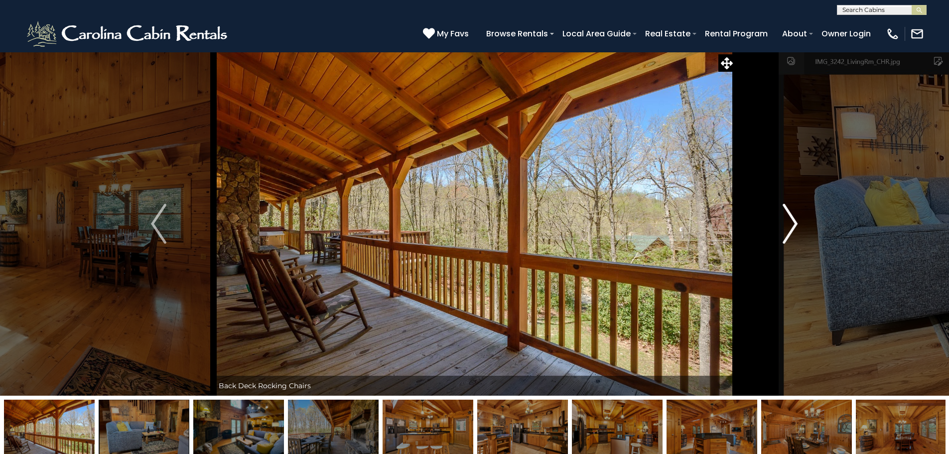
click at [778, 227] on button "Next" at bounding box center [790, 224] width 110 height 344
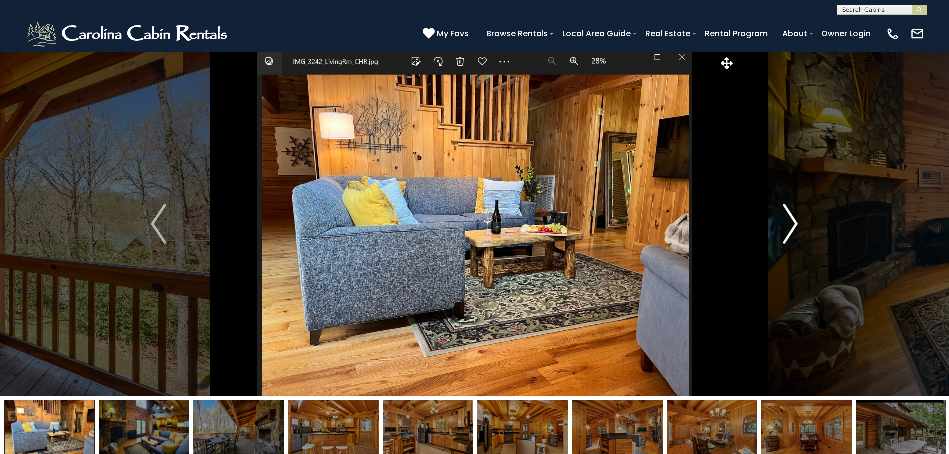
click at [778, 227] on button "Next" at bounding box center [790, 224] width 110 height 344
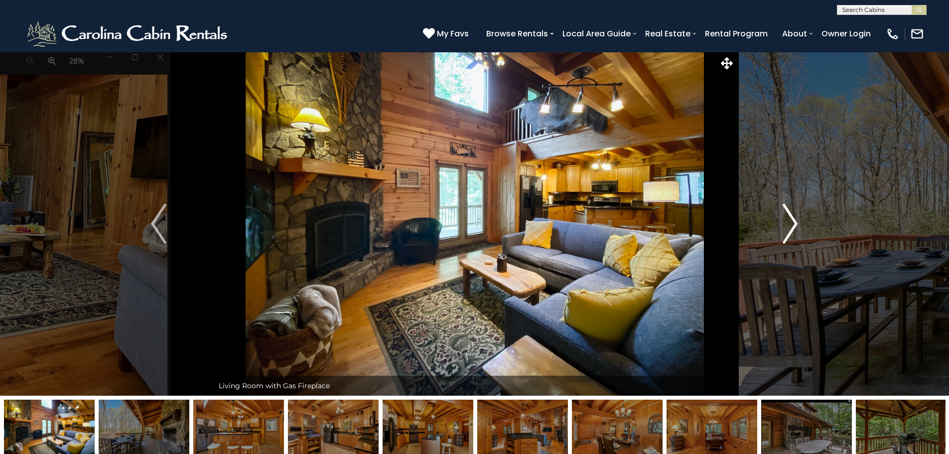
click at [778, 227] on button "Next" at bounding box center [790, 224] width 110 height 344
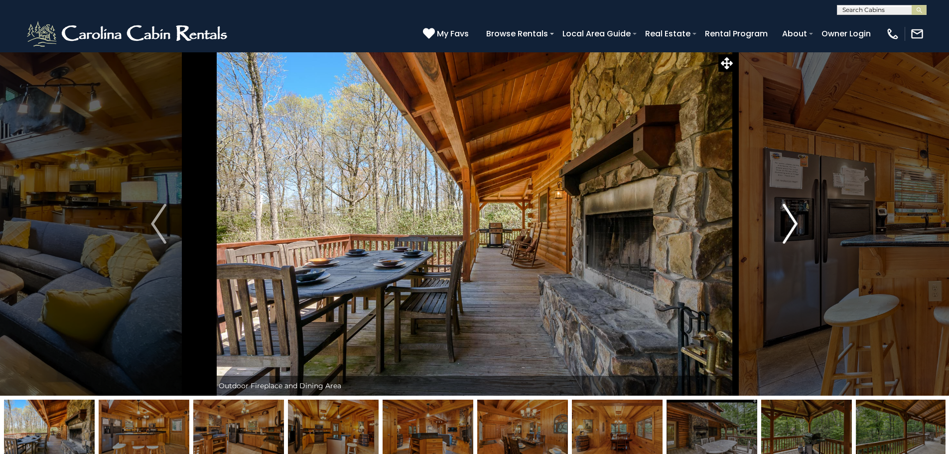
click at [778, 227] on button "Next" at bounding box center [790, 224] width 110 height 344
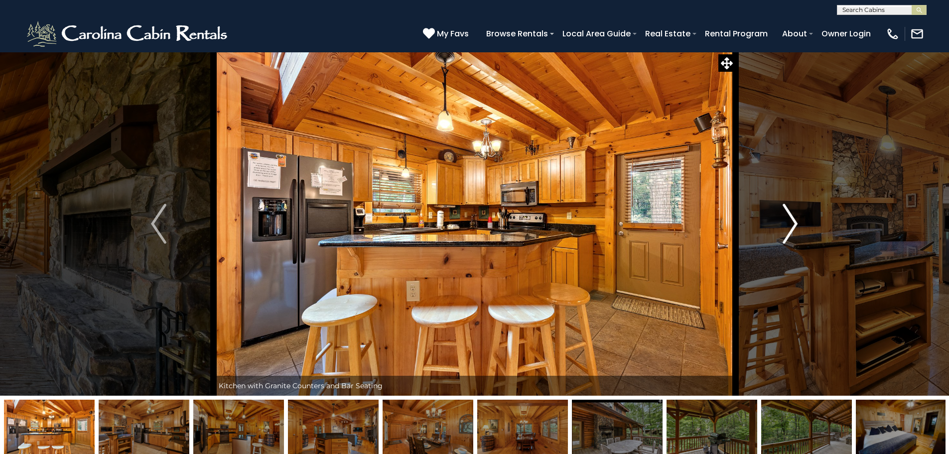
click at [778, 227] on button "Next" at bounding box center [790, 224] width 110 height 344
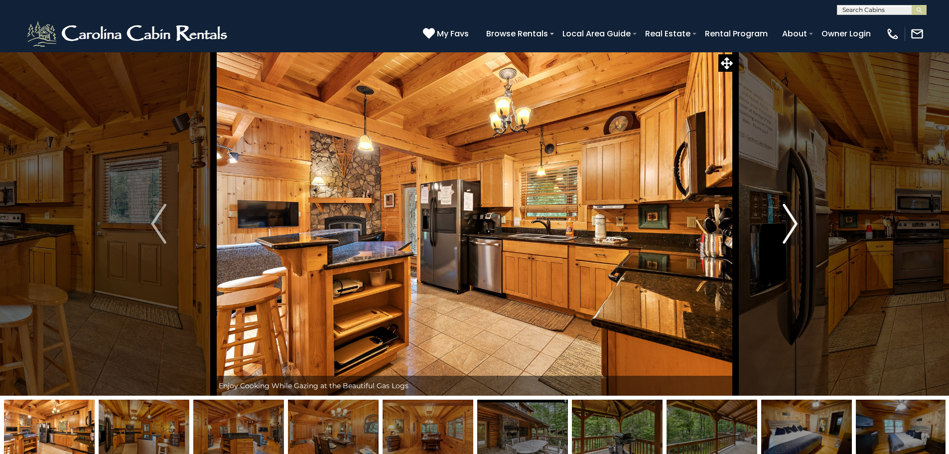
click at [778, 227] on button "Next" at bounding box center [790, 224] width 110 height 344
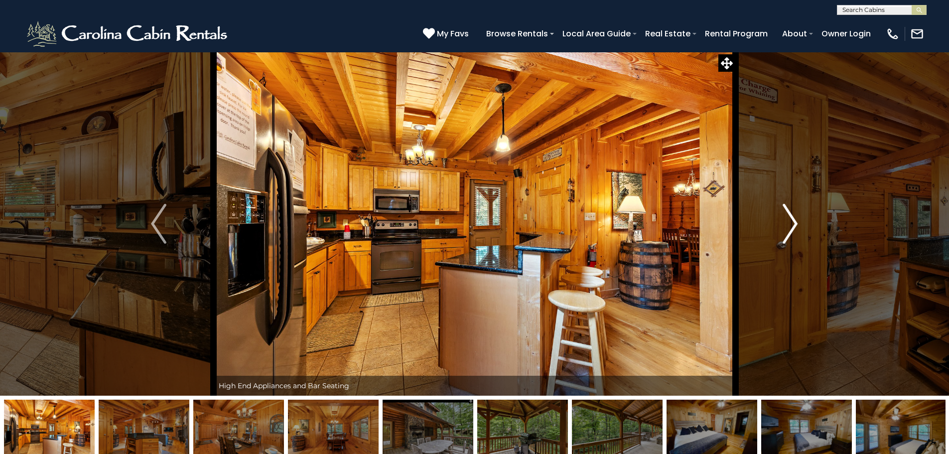
click at [778, 227] on button "Next" at bounding box center [790, 224] width 110 height 344
